Goal: Task Accomplishment & Management: Manage account settings

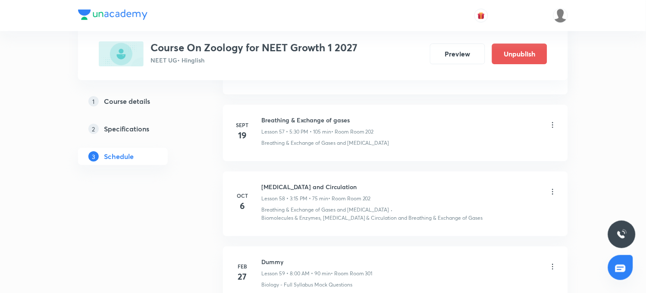
scroll to position [4292, 0]
drag, startPoint x: 262, startPoint y: 189, endPoint x: 400, endPoint y: 179, distance: 138.4
click at [399, 179] on li "Oct 6 Body Fluid and Circulation Lesson 58 • 3:15 PM • 75 min • Room Room 202 B…" at bounding box center [395, 204] width 345 height 64
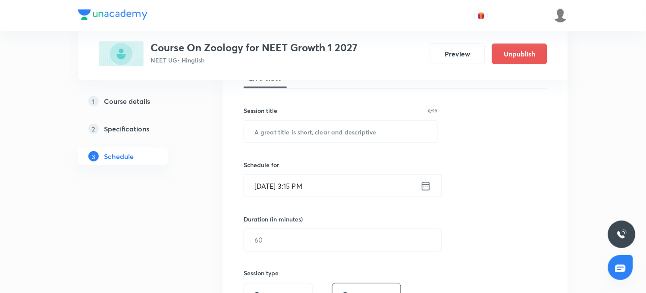
scroll to position [144, 0]
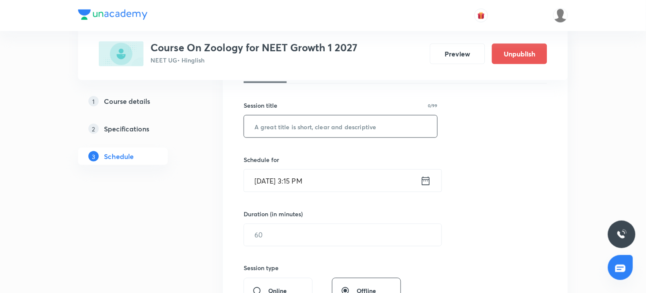
click at [369, 130] on input "text" at bounding box center [340, 127] width 193 height 22
paste input "Body Fluid and Circulation"
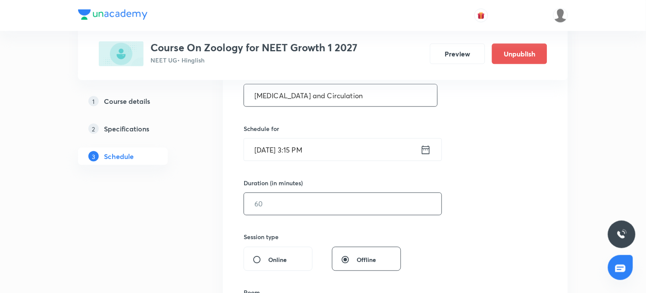
scroll to position [191, 0]
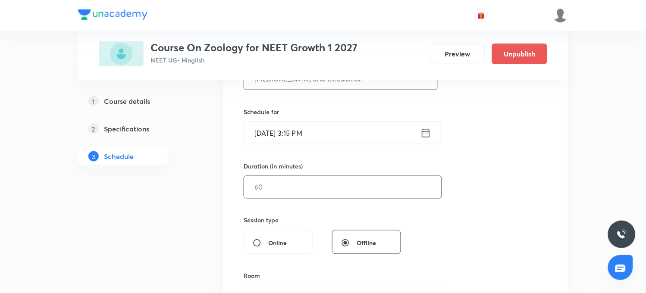
type input "Body Fluid and Circulation"
click at [319, 194] on input "text" at bounding box center [342, 187] width 197 height 22
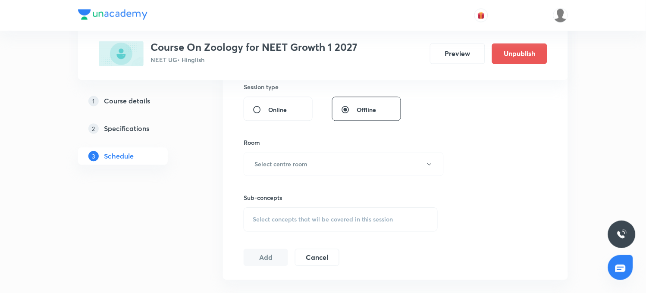
scroll to position [335, 0]
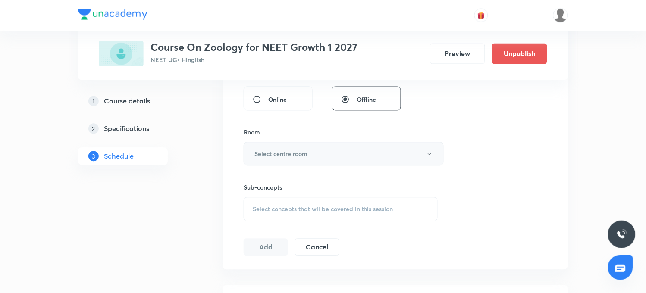
type input "75"
click at [316, 149] on button "Select centre room" at bounding box center [344, 154] width 200 height 24
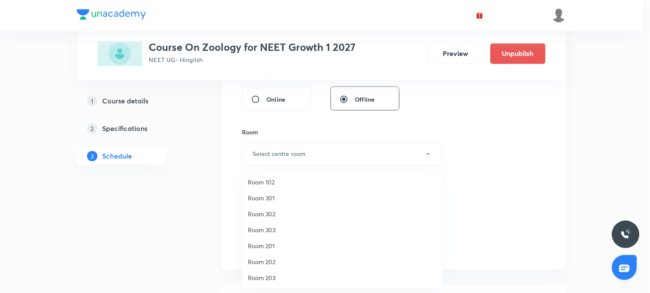
click at [276, 257] on span "Room 202" at bounding box center [342, 261] width 189 height 9
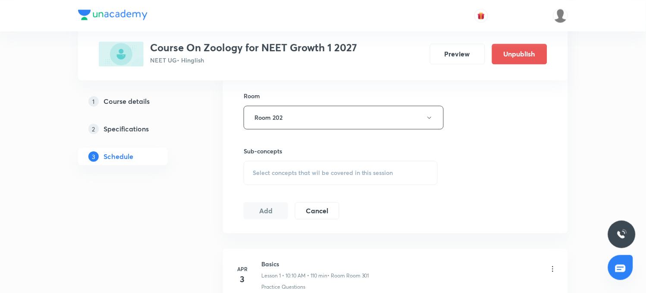
scroll to position [431, 0]
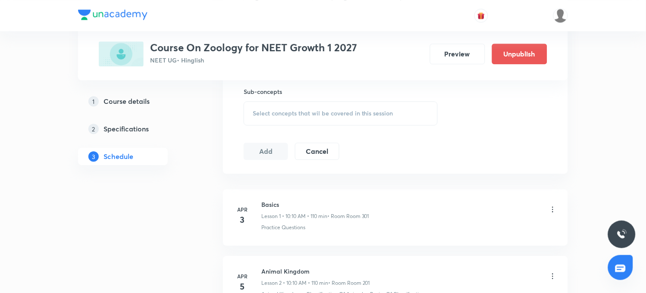
click at [356, 115] on span "Select concepts that wil be covered in this session" at bounding box center [323, 113] width 141 height 7
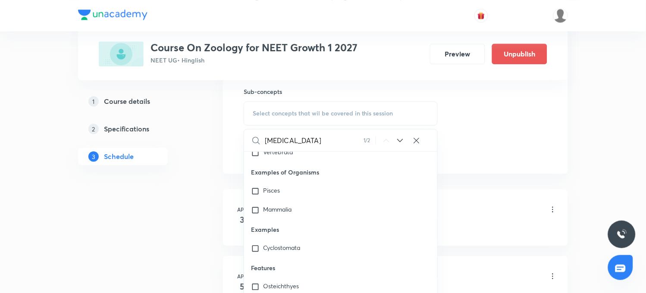
scroll to position [39585, 0]
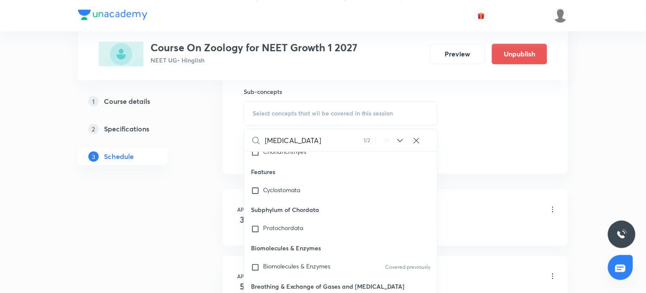
type input "Body Fluid"
checkbox input "true"
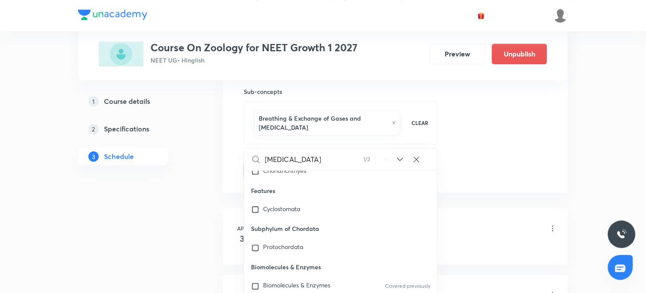
drag, startPoint x: 178, startPoint y: 224, endPoint x: 188, endPoint y: 221, distance: 10.1
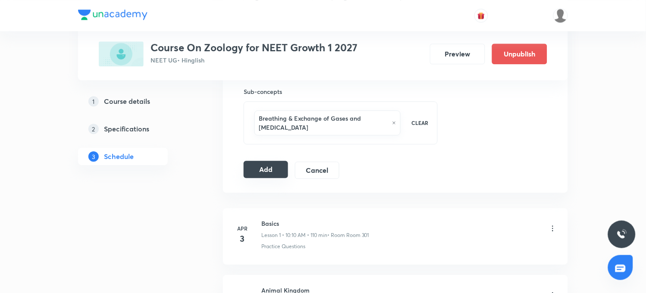
click at [257, 172] on button "Add" at bounding box center [266, 169] width 44 height 17
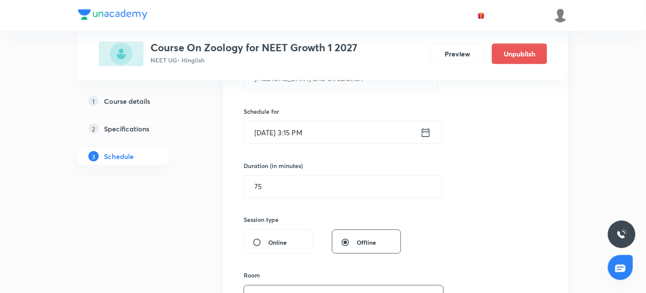
scroll to position [191, 0]
click at [426, 131] on icon at bounding box center [425, 133] width 11 height 12
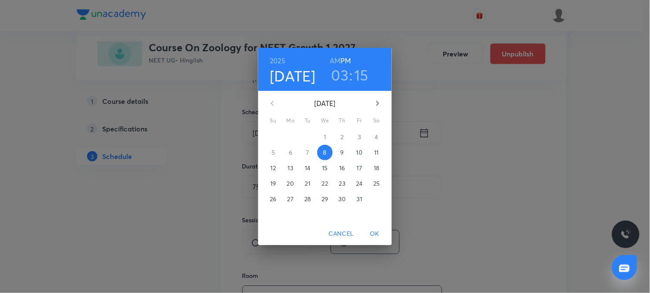
click at [360, 73] on h3 "15" at bounding box center [362, 75] width 14 height 18
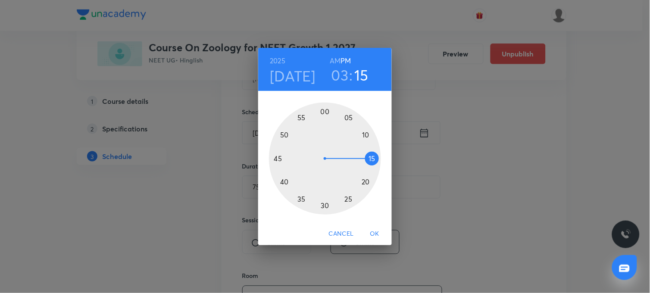
click at [372, 167] on div at bounding box center [325, 159] width 112 height 112
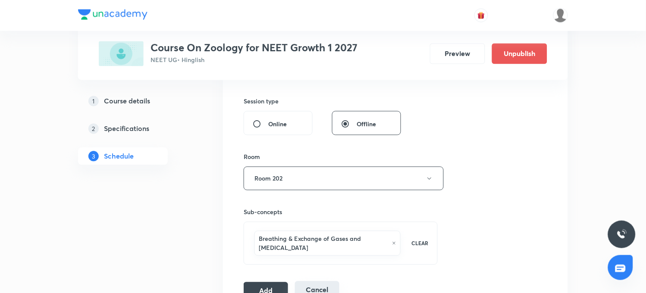
scroll to position [383, 0]
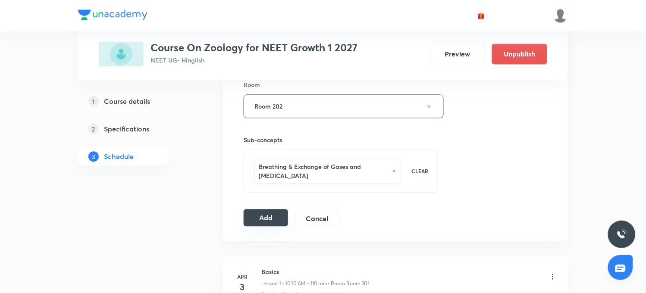
click at [270, 218] on button "Add" at bounding box center [266, 217] width 44 height 17
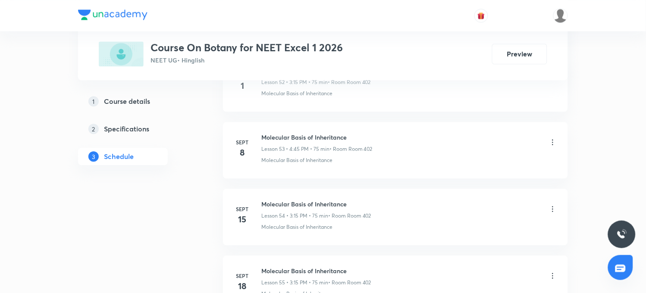
scroll to position [4991, 0]
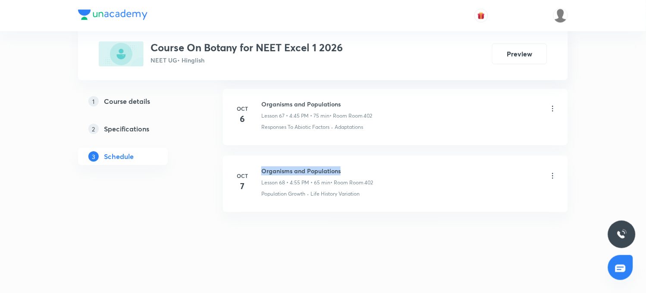
drag, startPoint x: 261, startPoint y: 167, endPoint x: 370, endPoint y: 160, distance: 108.9
click at [370, 160] on li "Oct 7 Organisms and Populations Lesson 68 • 4:55 PM • 65 min • Room Room 402 Po…" at bounding box center [395, 184] width 345 height 56
copy h6 "Organisms and Populations"
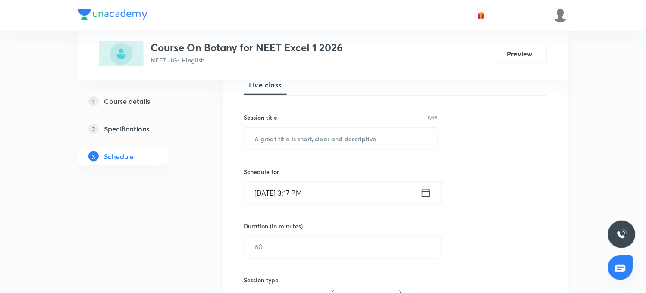
scroll to position [144, 0]
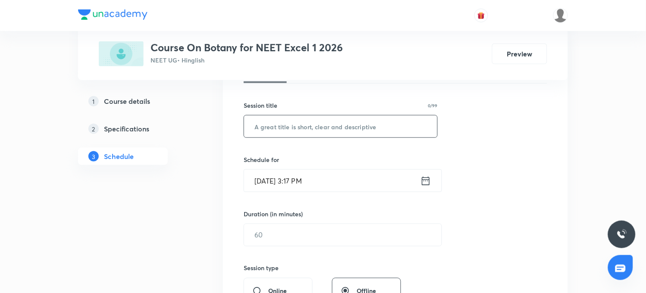
click at [400, 130] on input "text" at bounding box center [340, 127] width 193 height 22
paste input "Organisms and Populations"
type input "Organisms and Populations"
click at [424, 180] on icon at bounding box center [425, 181] width 11 height 12
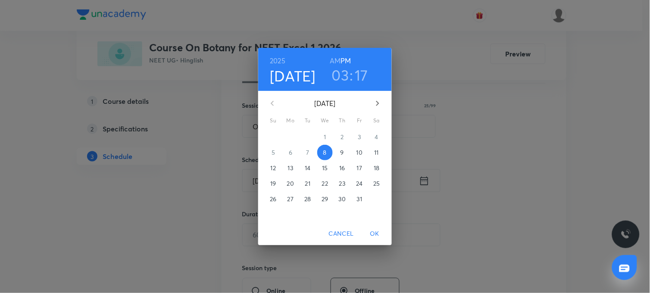
click at [446, 208] on div "2025 Oct 8 03 : 17 AM PM October 2025 Su Mo Tu We Th Fr Sa 28 29 30 1 2 3 4 5 6…" at bounding box center [325, 146] width 650 height 293
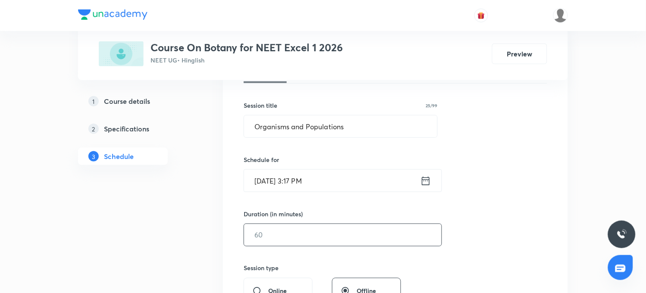
click at [355, 244] on input "text" at bounding box center [342, 235] width 197 height 22
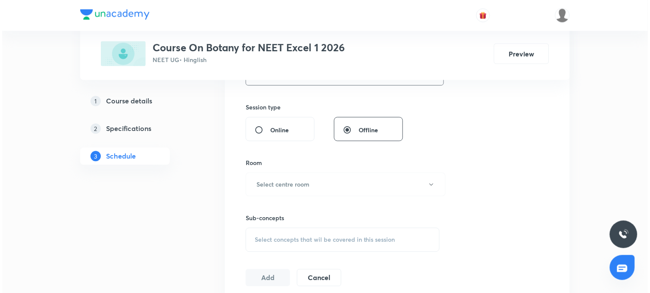
scroll to position [335, 0]
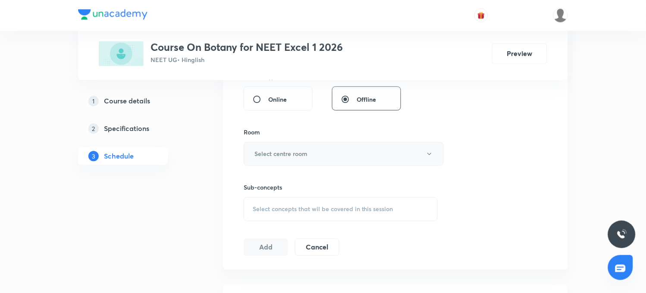
type input "75"
click at [338, 145] on button "Select centre room" at bounding box center [344, 154] width 200 height 24
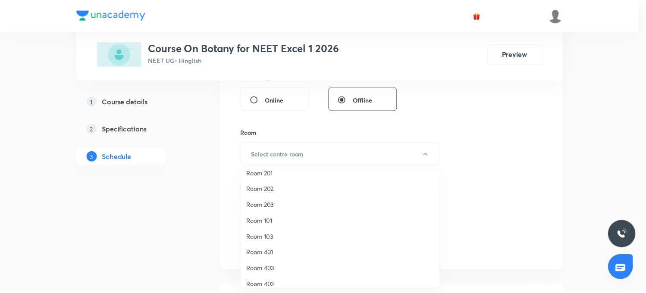
scroll to position [80, 0]
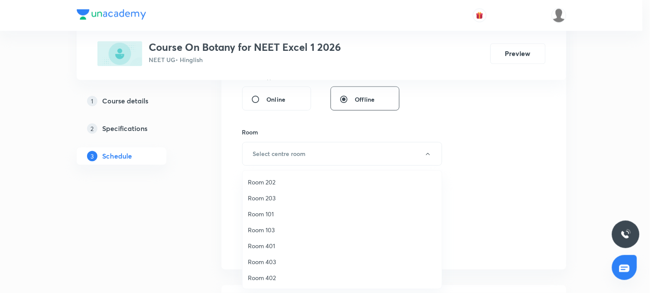
click at [271, 273] on span "Room 402" at bounding box center [342, 277] width 189 height 9
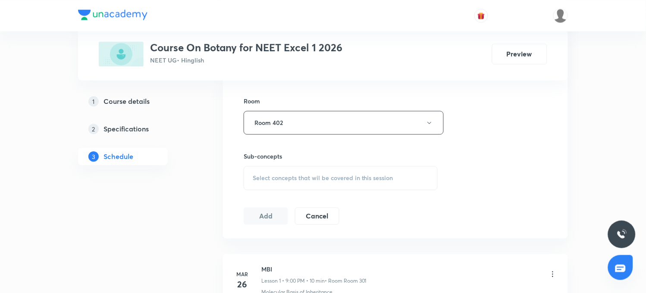
scroll to position [383, 0]
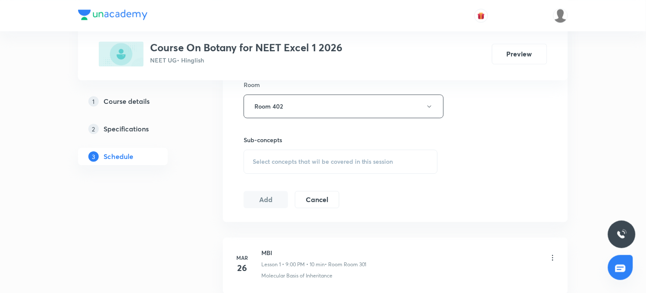
click at [399, 161] on div "Select concepts that wil be covered in this session" at bounding box center [341, 162] width 194 height 24
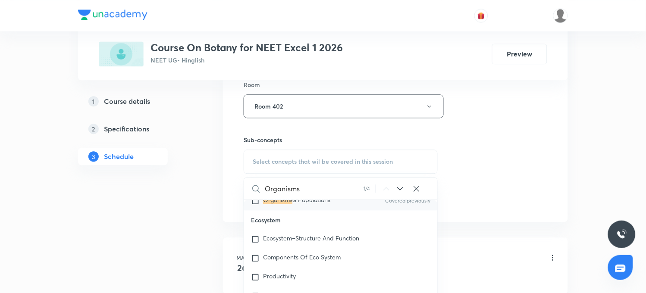
scroll to position [7694, 0]
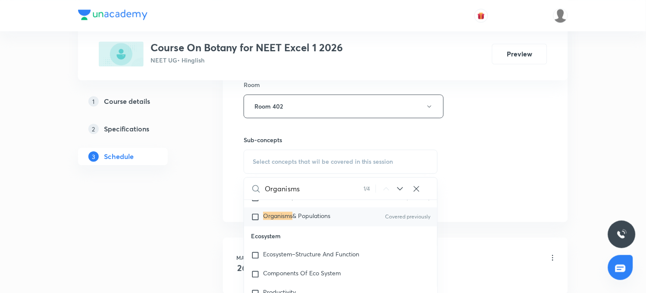
type input "Organisms"
drag, startPoint x: 315, startPoint y: 216, endPoint x: 194, endPoint y: 219, distance: 120.3
click at [314, 216] on span "& Populations" at bounding box center [311, 216] width 38 height 8
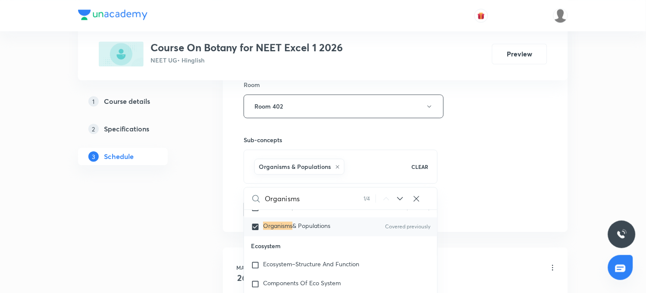
checkbox input "true"
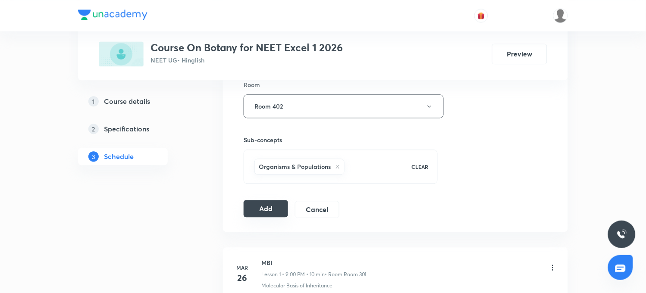
click at [249, 210] on button "Add" at bounding box center [266, 208] width 44 height 17
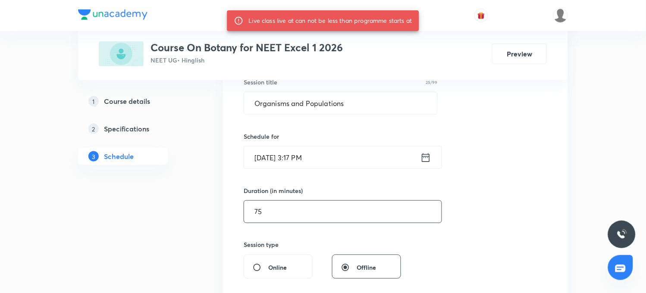
scroll to position [144, 0]
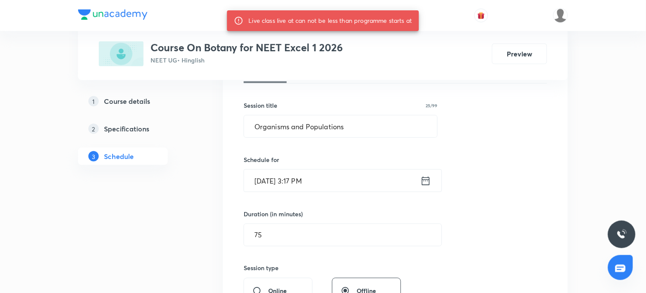
click at [426, 182] on icon at bounding box center [425, 181] width 11 height 12
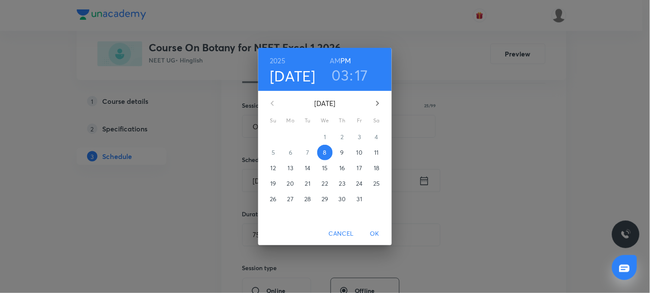
click at [361, 75] on h3 "17" at bounding box center [361, 75] width 13 height 18
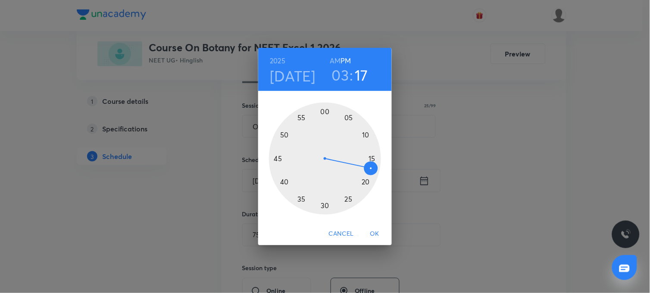
click at [371, 172] on div at bounding box center [325, 159] width 112 height 112
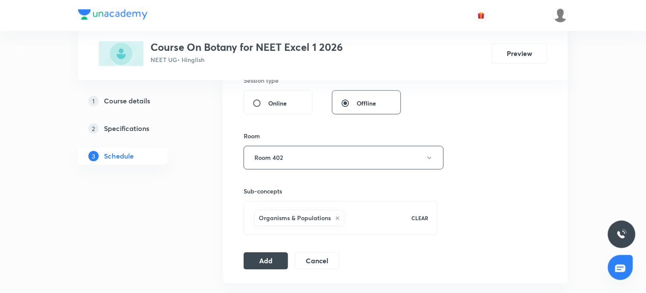
scroll to position [335, 0]
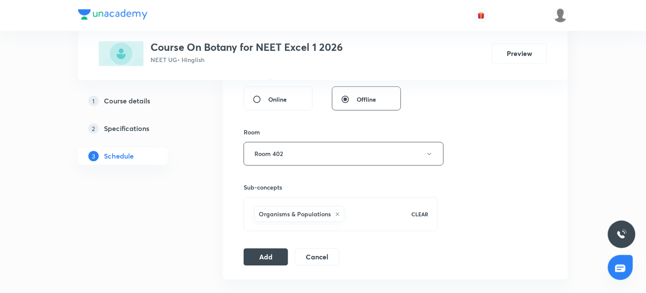
drag, startPoint x: 266, startPoint y: 256, endPoint x: 277, endPoint y: 244, distance: 16.2
click at [266, 255] on button "Add" at bounding box center [266, 257] width 44 height 17
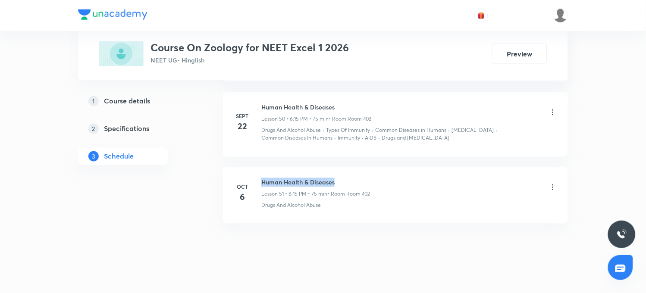
drag, startPoint x: 259, startPoint y: 167, endPoint x: 338, endPoint y: 160, distance: 79.3
click at [338, 167] on li "[DATE] Human Health & Diseases Lesson 51 • 6:15 PM • 75 min • Room Room 402 Dru…" at bounding box center [395, 195] width 345 height 56
copy h6 "Human Health & Diseases"
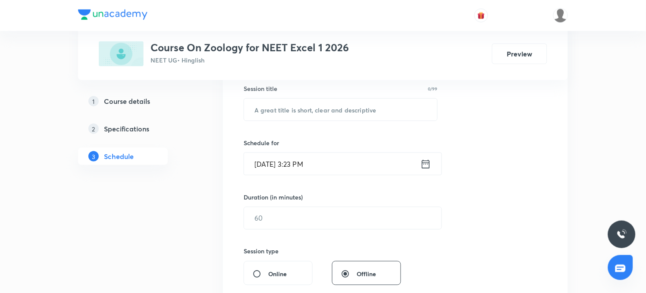
scroll to position [144, 0]
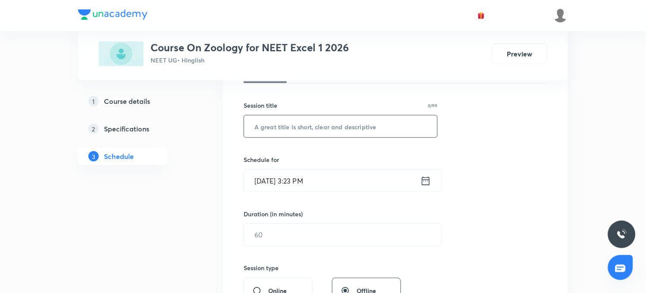
click at [374, 131] on input "text" at bounding box center [340, 127] width 193 height 22
paste input "Human Health & Diseases"
type input "Human Health & Diseases"
click at [429, 179] on icon at bounding box center [426, 180] width 8 height 9
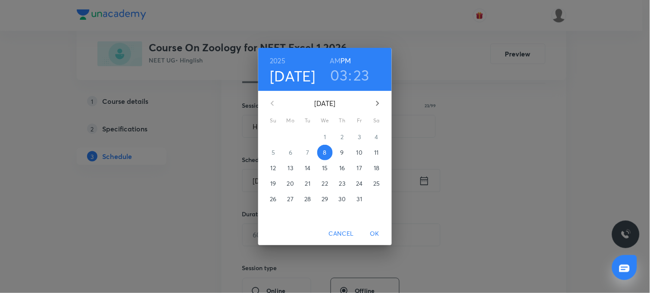
click at [338, 75] on h3 "03" at bounding box center [339, 75] width 17 height 18
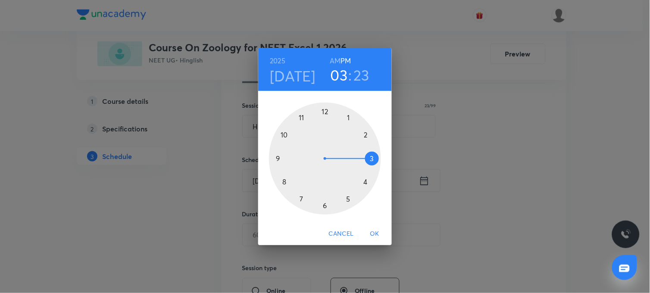
click at [365, 181] on div at bounding box center [325, 159] width 112 height 112
click at [279, 160] on div at bounding box center [325, 159] width 112 height 112
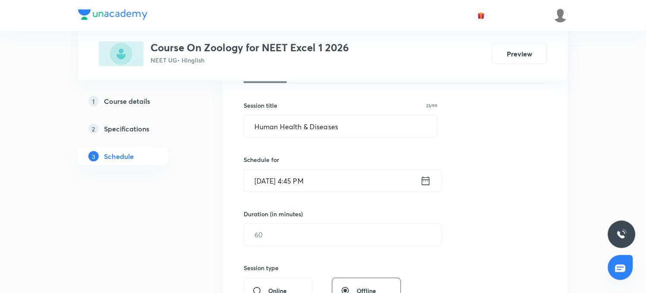
scroll to position [191, 0]
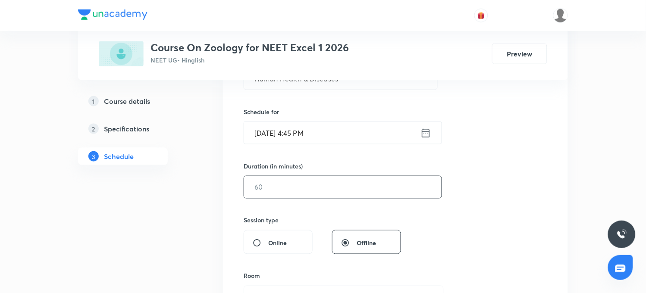
click at [325, 183] on input "text" at bounding box center [342, 187] width 197 height 22
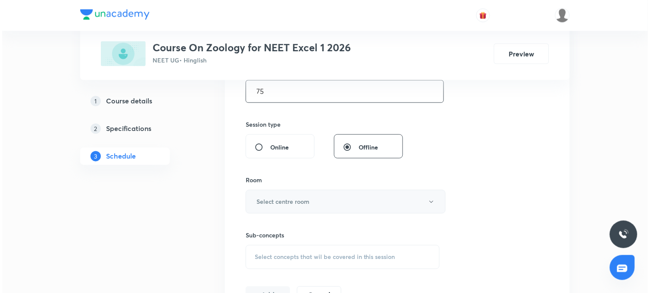
scroll to position [335, 0]
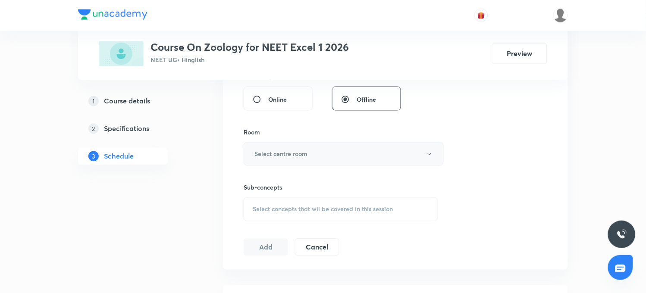
type input "75"
click at [332, 157] on button "Select centre room" at bounding box center [344, 154] width 200 height 24
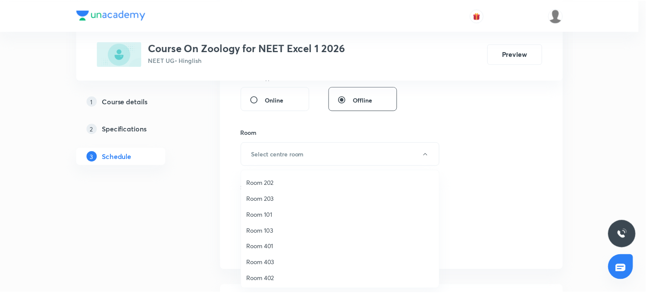
scroll to position [80, 0]
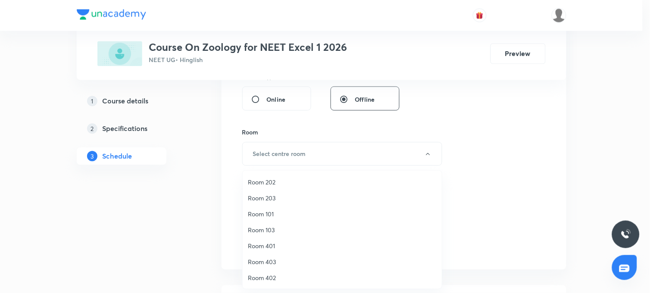
click at [282, 271] on li "Room 402" at bounding box center [342, 278] width 199 height 16
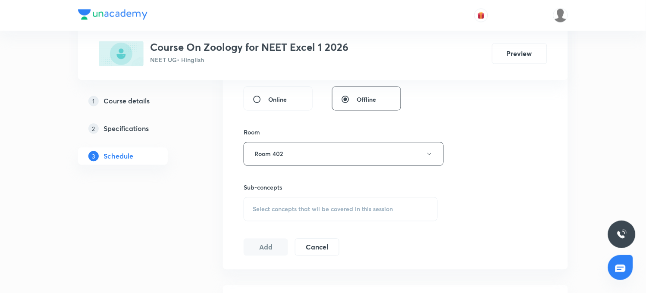
scroll to position [383, 0]
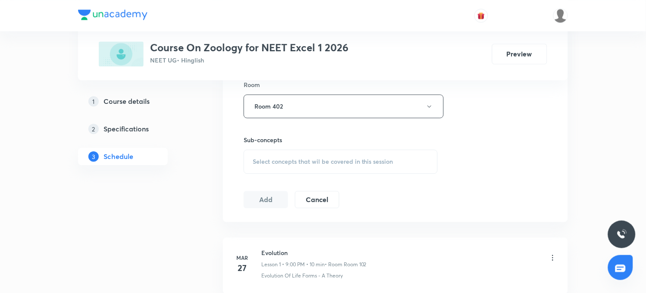
click at [341, 160] on span "Select concepts that wil be covered in this session" at bounding box center [323, 161] width 141 height 7
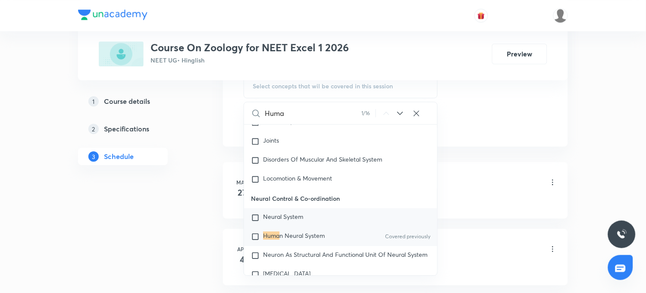
scroll to position [479, 0]
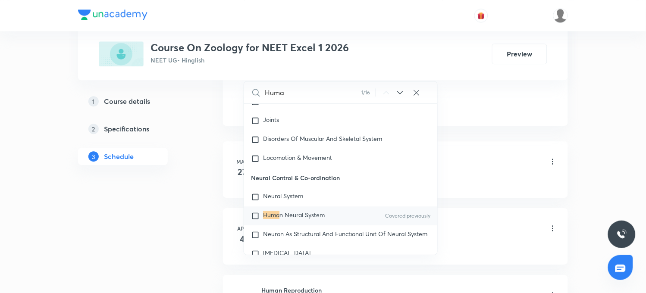
type input "Huma"
click at [321, 214] on span "n Neural System" at bounding box center [301, 215] width 45 height 8
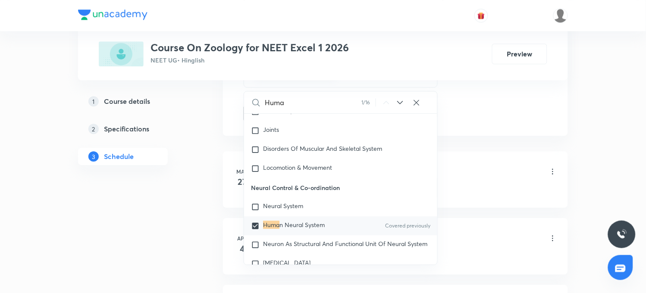
checkbox input "true"
click at [289, 108] on input "Huma" at bounding box center [313, 102] width 97 height 22
type input "HumaN"
checkbox input "true"
type input "HumaN"
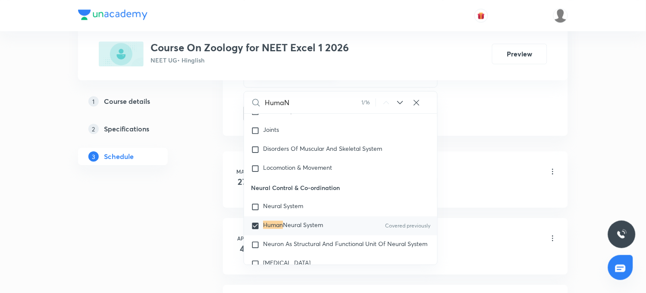
click at [398, 104] on icon at bounding box center [400, 102] width 10 height 10
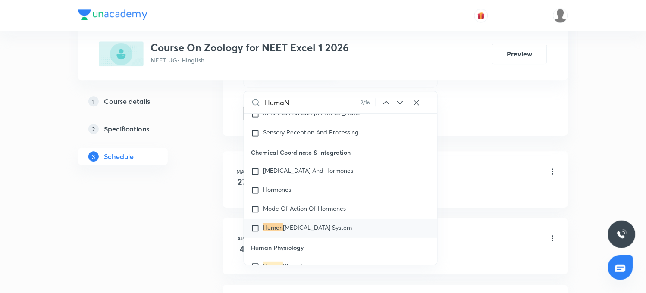
click at [397, 102] on icon at bounding box center [400, 102] width 10 height 10
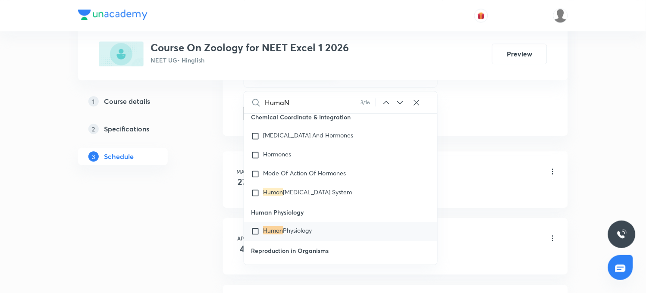
scroll to position [4404, 0]
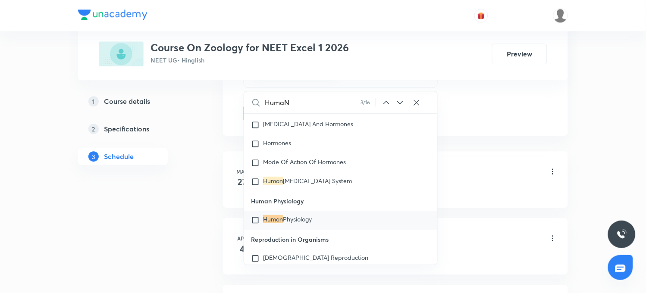
click at [400, 100] on icon at bounding box center [400, 102] width 10 height 10
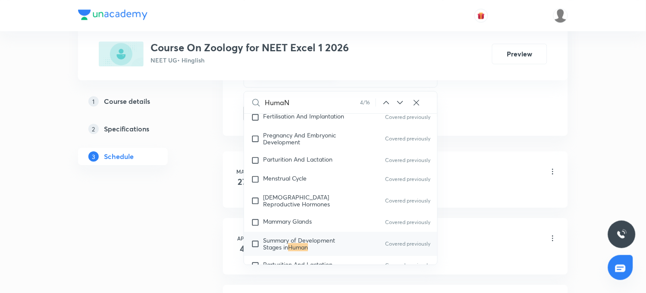
scroll to position [5662, 0]
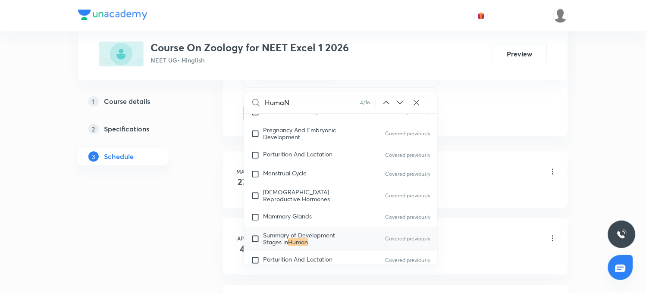
click at [400, 100] on icon at bounding box center [400, 102] width 10 height 10
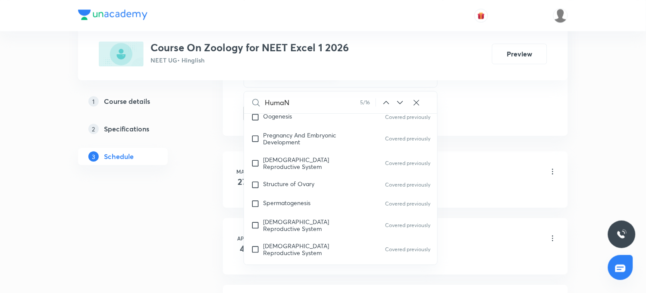
scroll to position [5874, 0]
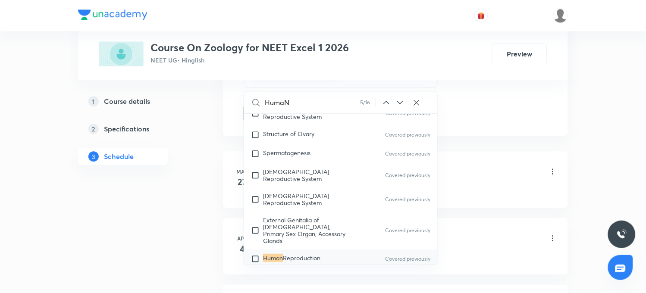
click at [403, 100] on icon at bounding box center [400, 102] width 10 height 10
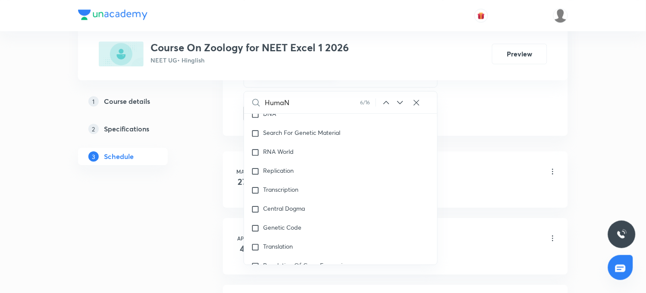
scroll to position [6668, 0]
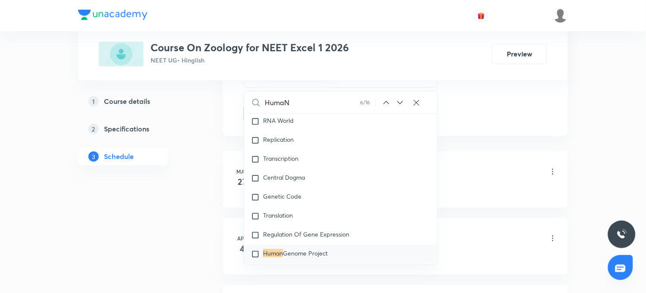
click at [399, 100] on icon at bounding box center [400, 102] width 10 height 10
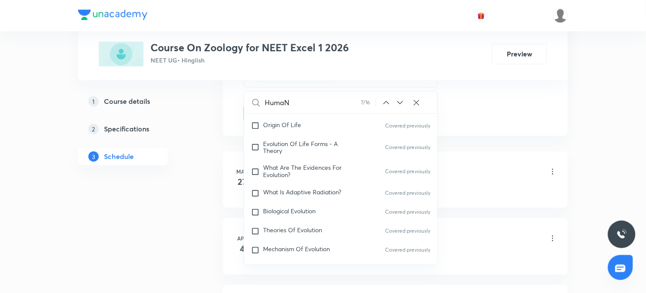
scroll to position [7022, 0]
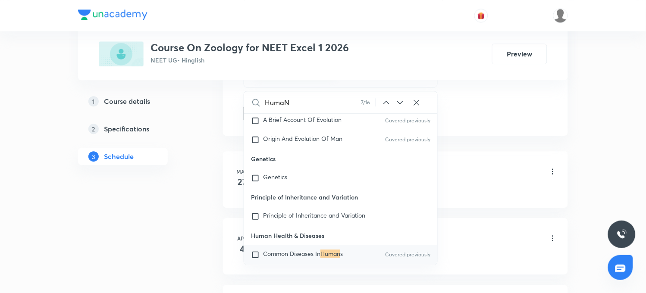
click at [282, 250] on span "Common Diseases In" at bounding box center [291, 254] width 57 height 8
checkbox input "true"
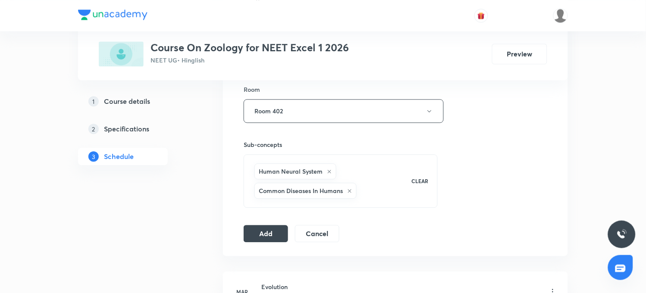
scroll to position [335, 0]
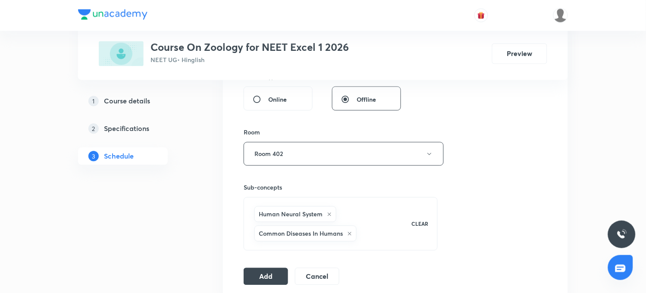
click at [329, 213] on icon at bounding box center [329, 214] width 5 height 5
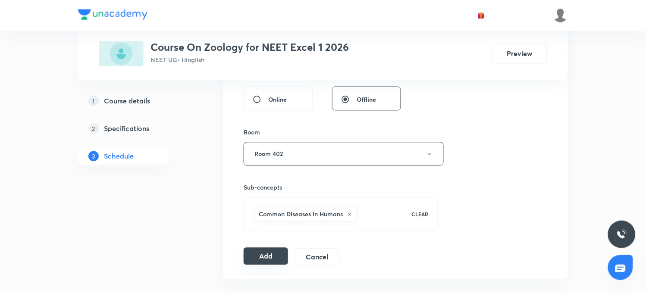
click at [272, 251] on button "Add" at bounding box center [266, 256] width 44 height 17
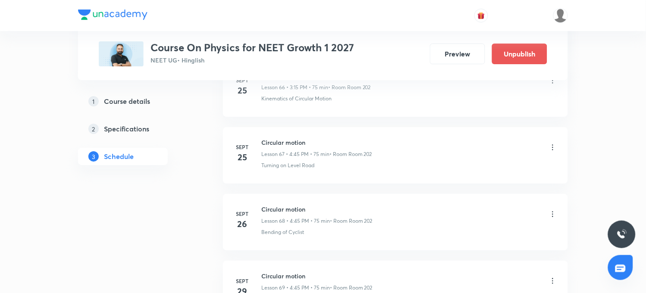
scroll to position [5325, 0]
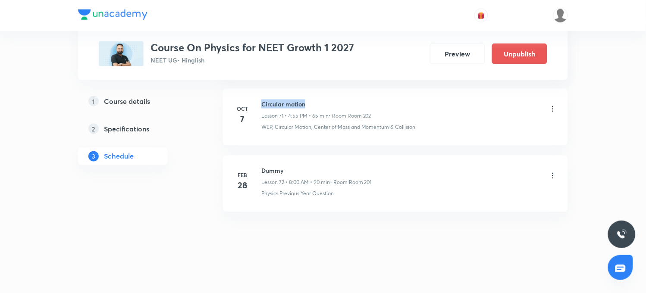
drag, startPoint x: 259, startPoint y: 101, endPoint x: 337, endPoint y: 89, distance: 79.4
click at [337, 89] on li "[DATE] Circular motion Lesson 71 • 4:55 PM • 65 min • Room Room 202 WEP, Circul…" at bounding box center [395, 117] width 345 height 56
copy h6 "Circular motion"
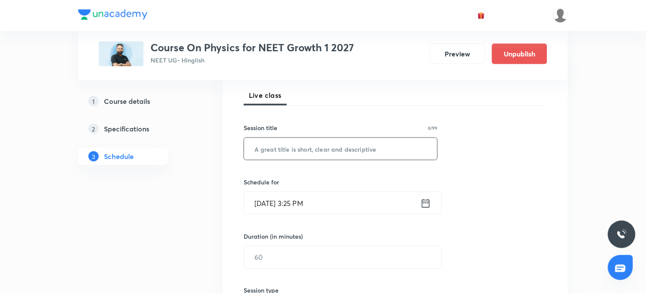
scroll to position [144, 0]
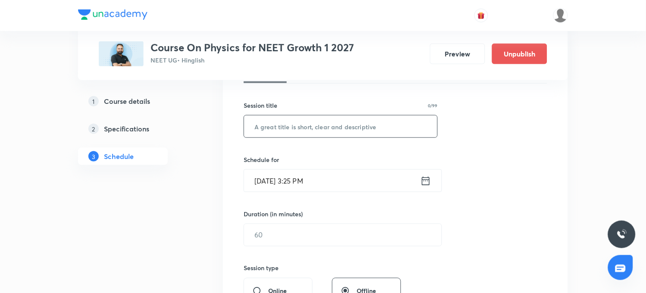
click at [364, 126] on input "text" at bounding box center [340, 127] width 193 height 22
paste input "Circular motion"
type input "Circular motion"
click at [424, 179] on icon at bounding box center [426, 180] width 8 height 9
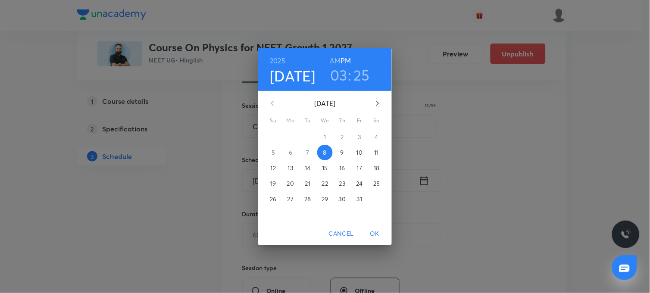
click at [341, 77] on h3 "03" at bounding box center [338, 75] width 17 height 18
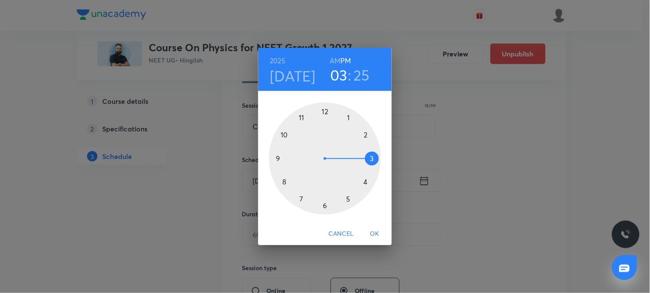
click at [364, 182] on div at bounding box center [325, 159] width 112 height 112
click at [278, 160] on div at bounding box center [325, 159] width 112 height 112
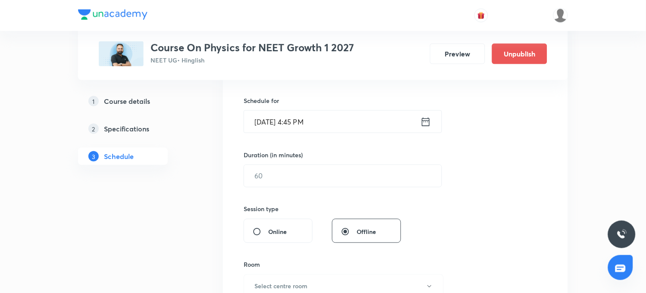
scroll to position [239, 0]
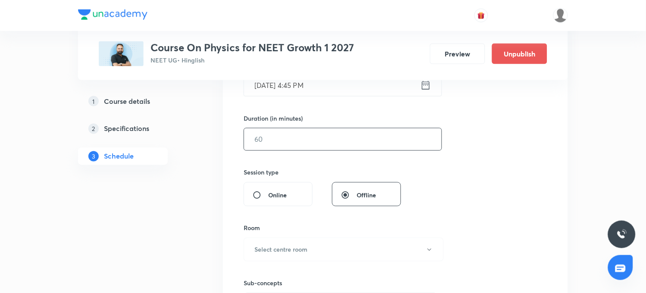
click at [283, 144] on input "text" at bounding box center [342, 139] width 197 height 22
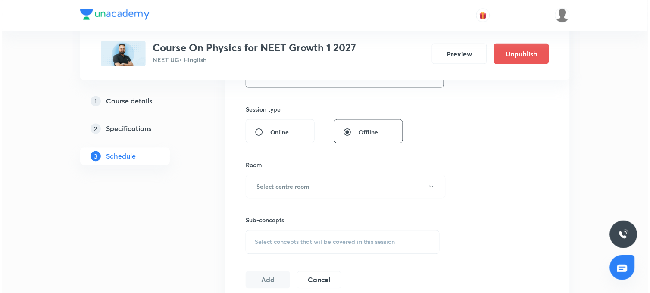
scroll to position [335, 0]
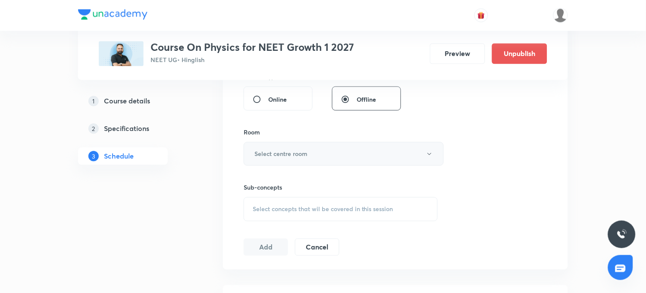
type input "75"
click at [282, 152] on h6 "Select centre room" at bounding box center [280, 154] width 53 height 9
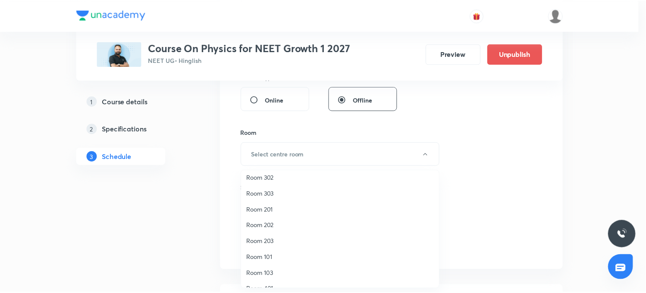
scroll to position [80, 0]
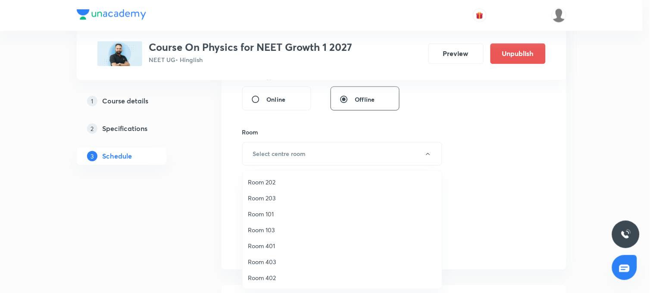
click at [278, 179] on span "Room 202" at bounding box center [342, 182] width 189 height 9
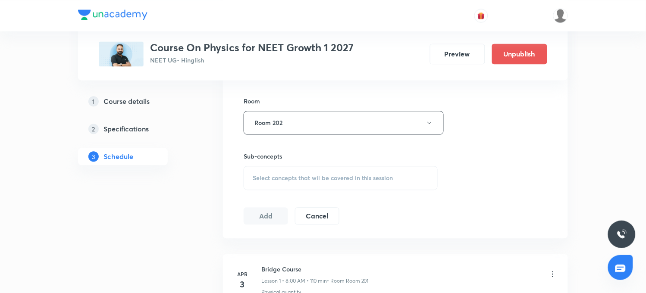
scroll to position [383, 0]
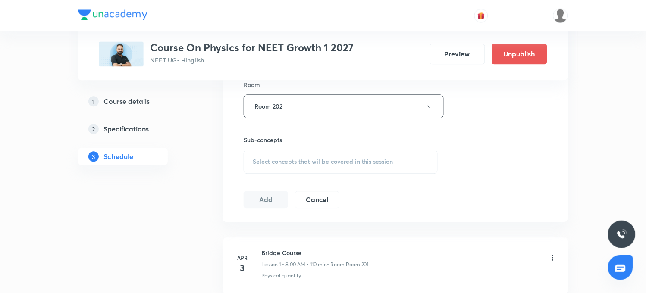
click at [283, 160] on span "Select concepts that wil be covered in this session" at bounding box center [323, 161] width 141 height 7
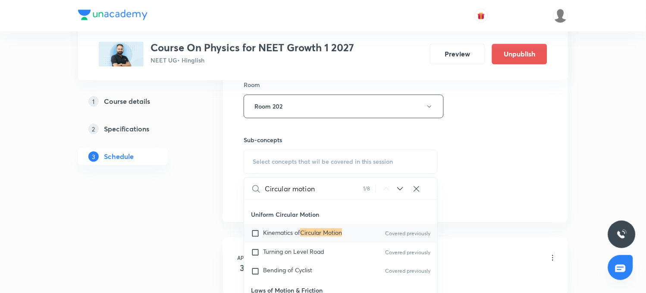
scroll to position [1771, 0]
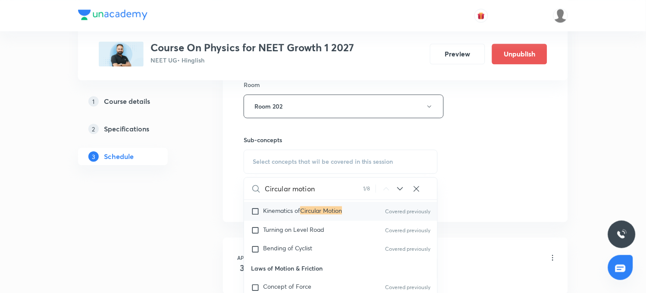
type input "Circular motion"
click at [333, 213] on mark "Circular Motion" at bounding box center [321, 210] width 42 height 8
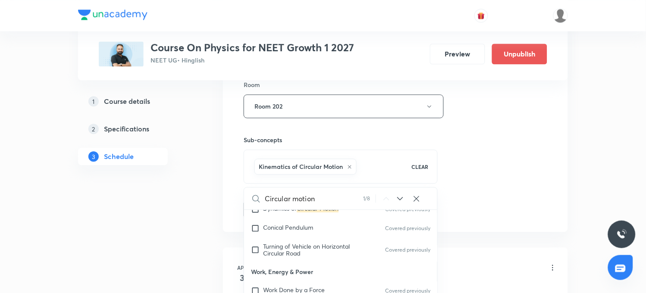
scroll to position [2250, 0]
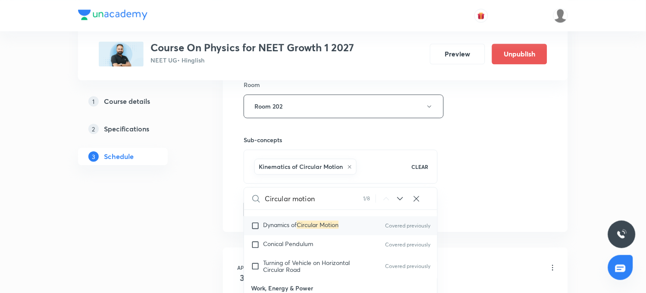
click at [328, 216] on div "Dynamics of Circular Motion Covered previously" at bounding box center [340, 225] width 193 height 19
checkbox input "true"
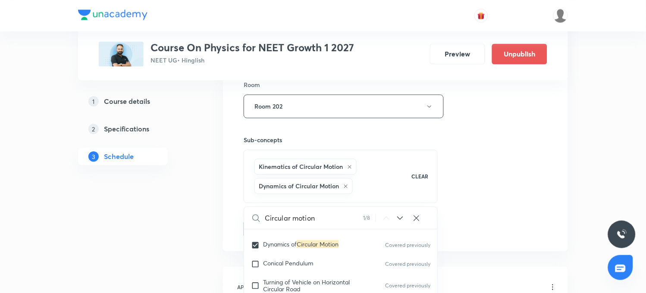
click at [229, 218] on div "Session 73 Live class Session title 15/99 Circular motion ​ Schedule for [DATE]…" at bounding box center [395, 21] width 345 height 462
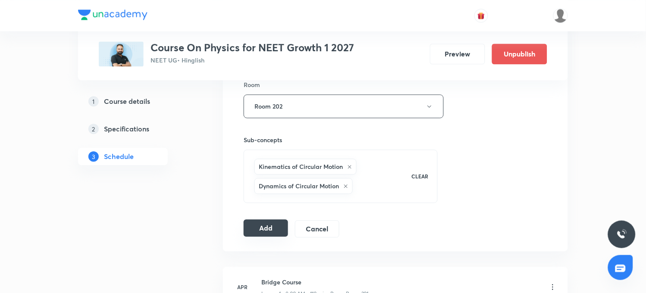
click at [259, 226] on button "Add" at bounding box center [266, 227] width 44 height 17
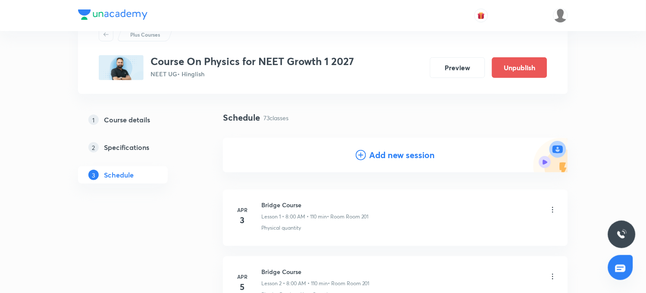
scroll to position [0, 0]
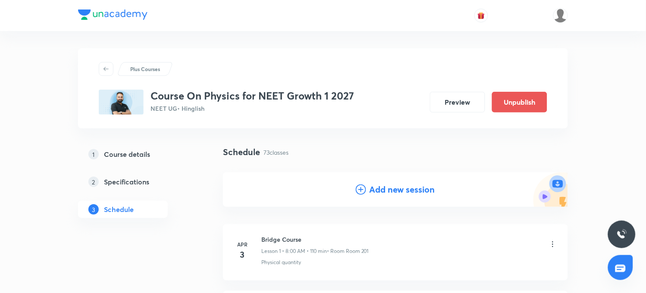
click at [392, 192] on h4 "Add new session" at bounding box center [403, 189] width 66 height 13
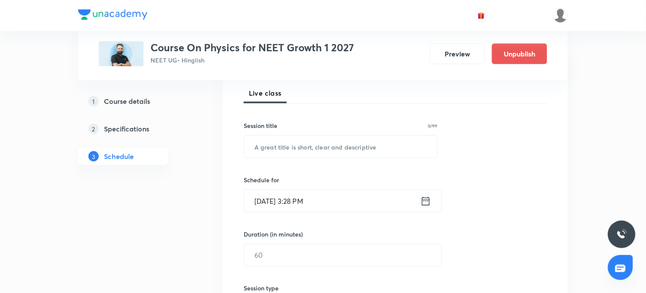
scroll to position [144, 0]
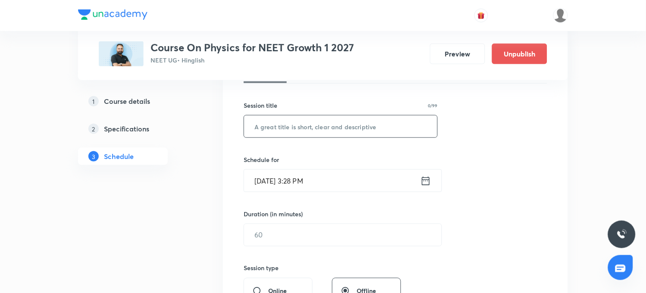
click at [345, 126] on input "text" at bounding box center [340, 127] width 193 height 22
paste input "Circular motion"
type input "Circular motion"
click at [423, 179] on icon at bounding box center [425, 181] width 11 height 12
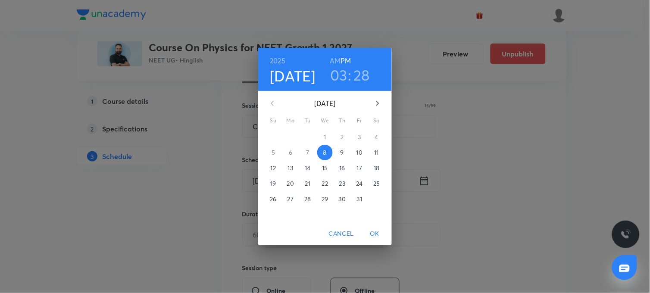
click at [336, 74] on h3 "03" at bounding box center [338, 75] width 17 height 18
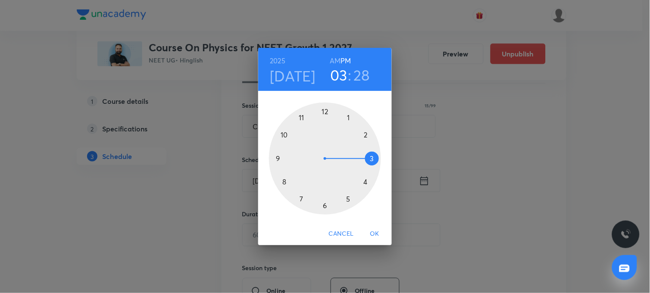
click at [324, 204] on div at bounding box center [325, 159] width 112 height 112
click at [371, 160] on div at bounding box center [325, 159] width 112 height 112
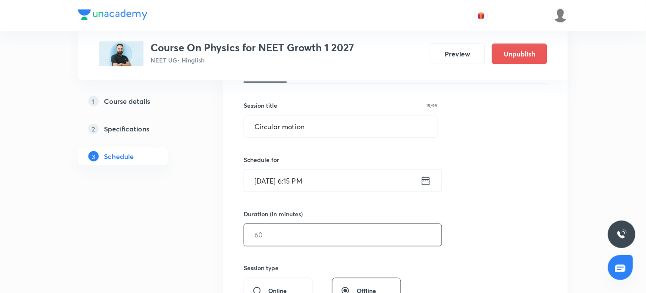
click at [335, 242] on input "text" at bounding box center [342, 235] width 197 height 22
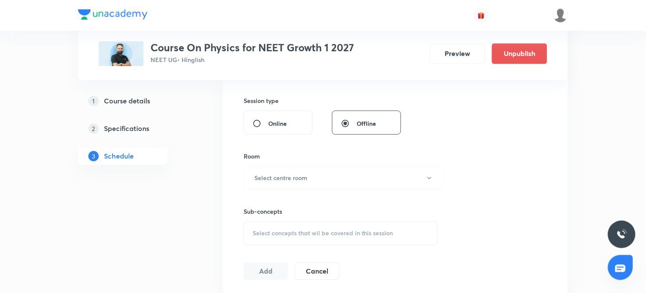
scroll to position [335, 0]
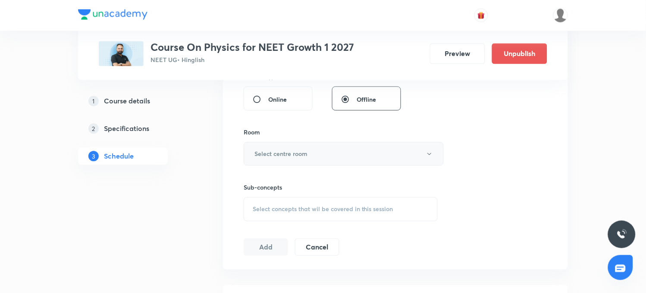
type input "75"
click at [329, 148] on button "Select centre room" at bounding box center [344, 154] width 200 height 24
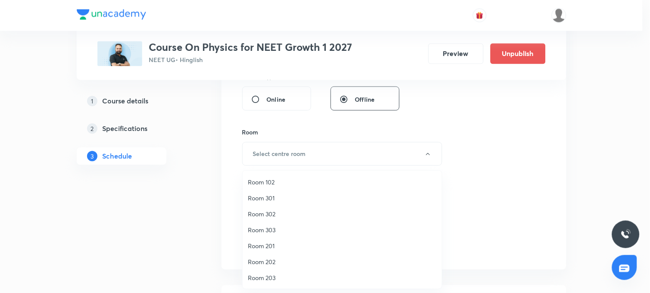
click at [281, 257] on span "Room 202" at bounding box center [342, 261] width 189 height 9
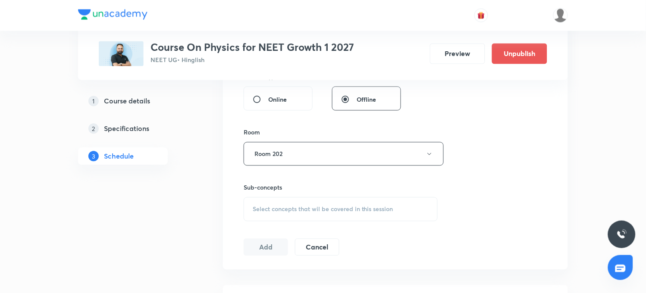
click at [351, 195] on div "Sub-concepts Select concepts that wil be covered in this session" at bounding box center [341, 202] width 194 height 38
click at [354, 206] on span "Select concepts that wil be covered in this session" at bounding box center [323, 209] width 141 height 7
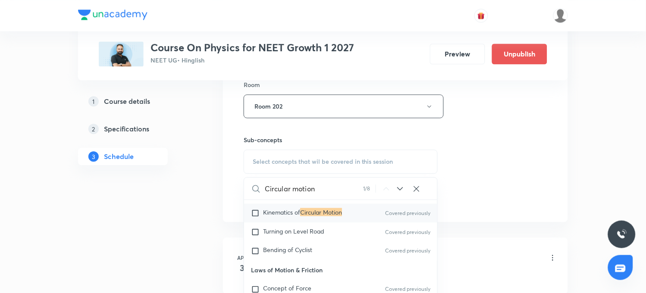
scroll to position [1771, 0]
type input "Circular motion"
click at [346, 214] on div "Kinematics of Circular Motion Covered previously" at bounding box center [340, 211] width 193 height 19
checkbox input "true"
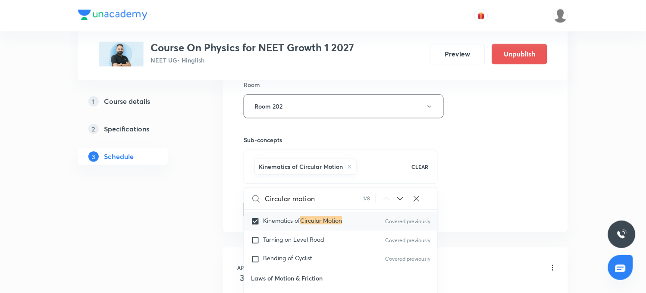
click at [233, 214] on div "Session 74 Live class Session title 15/99 Circular motion ​ Schedule for [DATE]…" at bounding box center [395, 11] width 345 height 442
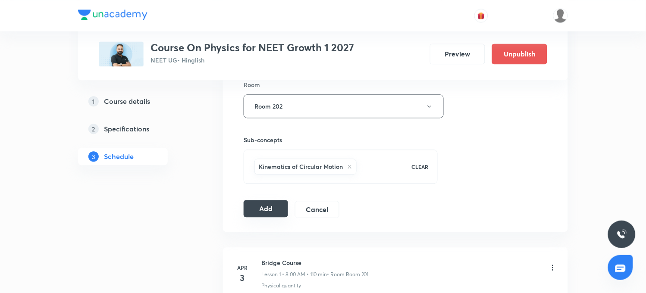
click at [264, 207] on button "Add" at bounding box center [266, 208] width 44 height 17
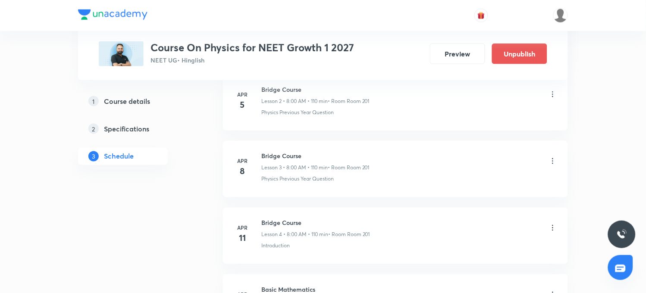
scroll to position [239, 0]
